Goal: Transaction & Acquisition: Subscribe to service/newsletter

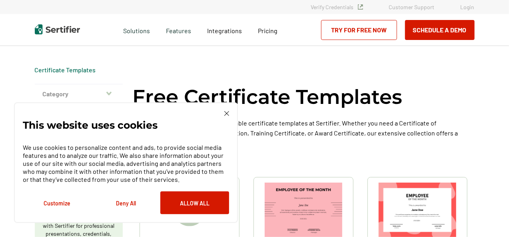
click at [227, 113] on img at bounding box center [226, 113] width 5 height 5
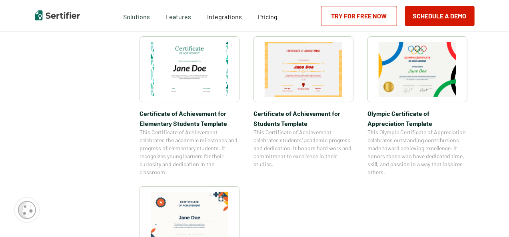
scroll to position [569, 0]
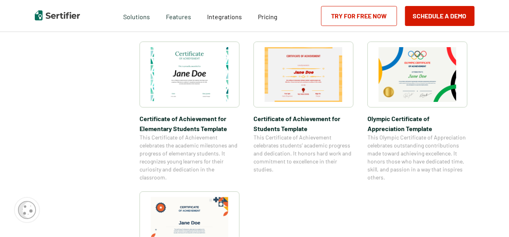
click at [193, 77] on img at bounding box center [190, 74] width 78 height 55
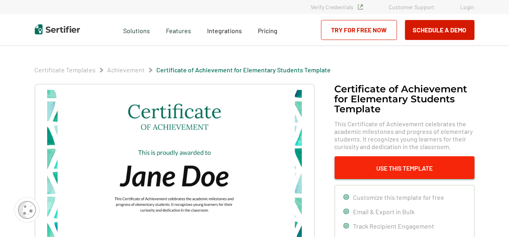
click at [396, 168] on button "Use This Template" at bounding box center [405, 167] width 140 height 23
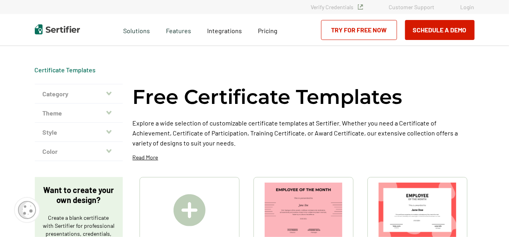
click at [355, 32] on link "Try for Free Now" at bounding box center [359, 30] width 76 height 20
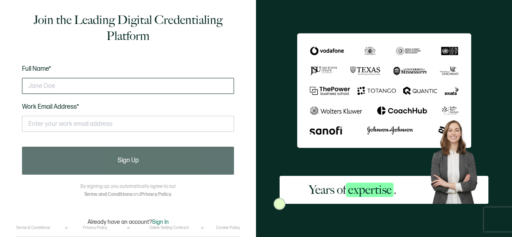
click at [70, 84] on input "text" at bounding box center [128, 86] width 212 height 16
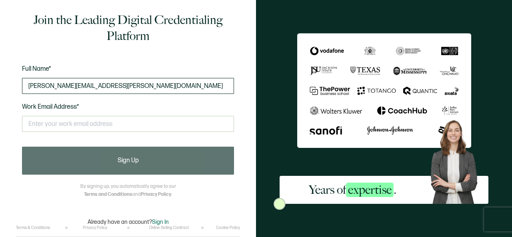
drag, startPoint x: 27, startPoint y: 85, endPoint x: 110, endPoint y: 87, distance: 83.6
click at [110, 87] on input "steve.hurysz@alert360.com" at bounding box center [128, 86] width 212 height 16
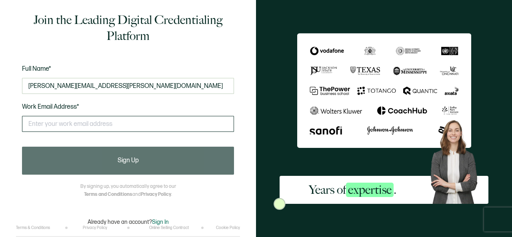
type input "steve.hurysz@alert360.com"
click at [96, 124] on input "text" at bounding box center [128, 124] width 212 height 16
paste input "steve.hurysz@alert360.com"
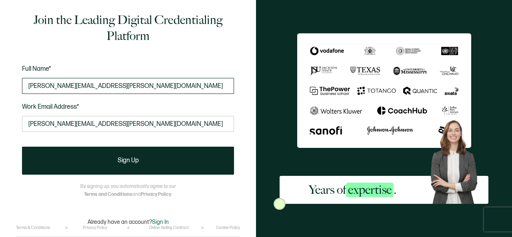
type input "steve.hurysz@alert360.com"
click at [109, 85] on input "steve.hurysz@alert360.com" at bounding box center [128, 86] width 212 height 16
click at [44, 84] on input "steve.hurysz" at bounding box center [128, 86] width 212 height 16
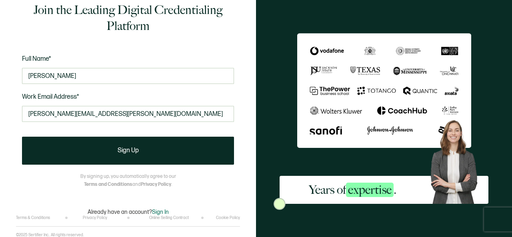
scroll to position [10, 0]
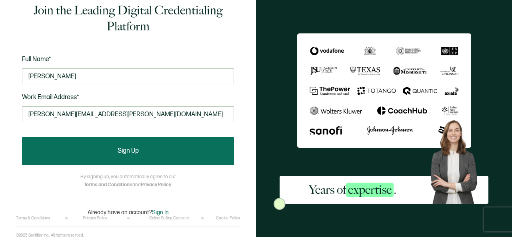
type input "Steve Hurysz"
click at [133, 151] on span "Sign Up" at bounding box center [127, 151] width 21 height 6
